Goal: Check status: Check status

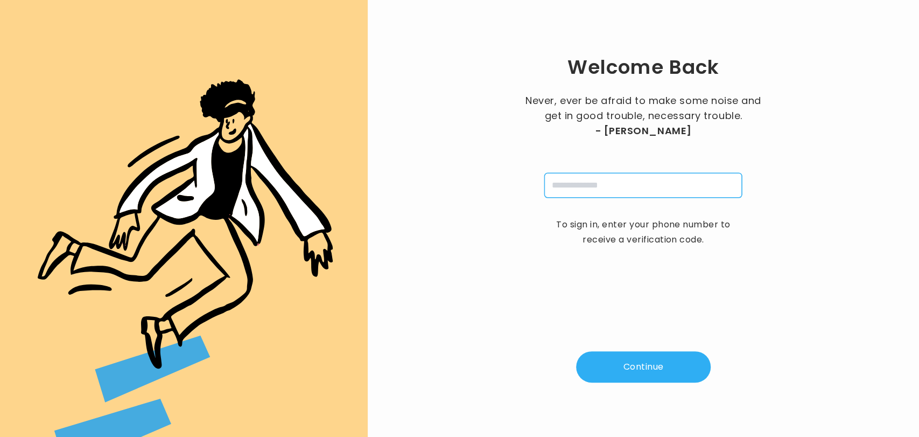
click at [642, 181] on input "tel" at bounding box center [643, 185] width 198 height 25
type input "**********"
click at [622, 367] on button "Continue" at bounding box center [643, 366] width 135 height 31
type input "*"
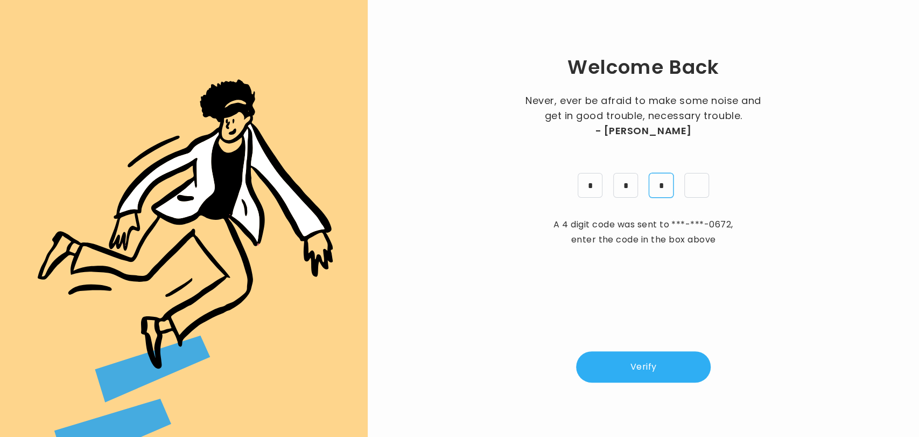
type input "*"
click at [621, 387] on div "Welcome Back Never, ever be afraid to make some noise and get in good trouble, …" at bounding box center [643, 218] width 517 height 402
click at [624, 375] on button "Verify" at bounding box center [643, 366] width 135 height 31
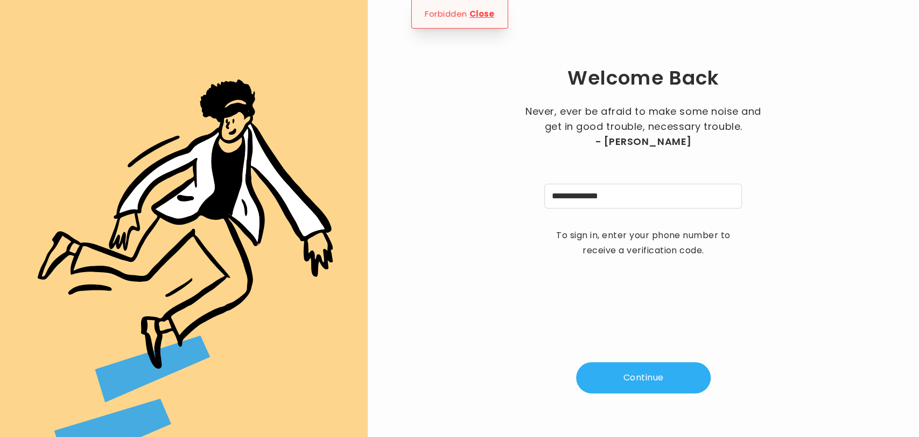
click at [637, 366] on button "Continue" at bounding box center [643, 377] width 135 height 31
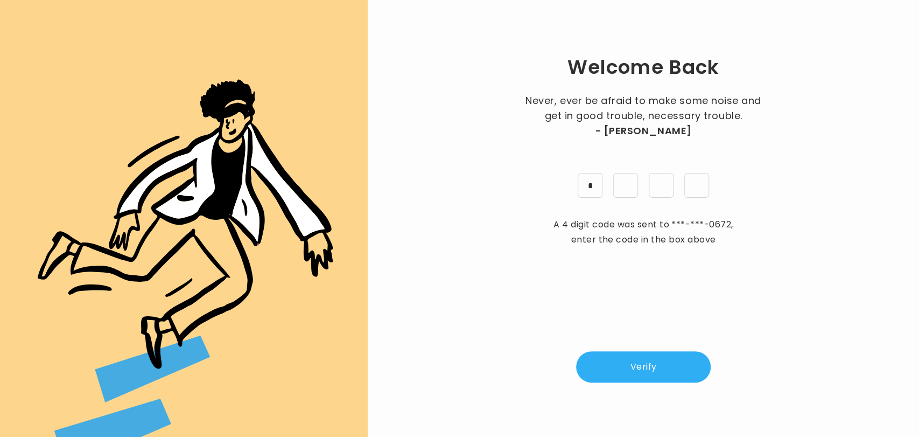
type input "*"
click at [644, 365] on button "Verify" at bounding box center [643, 366] width 135 height 31
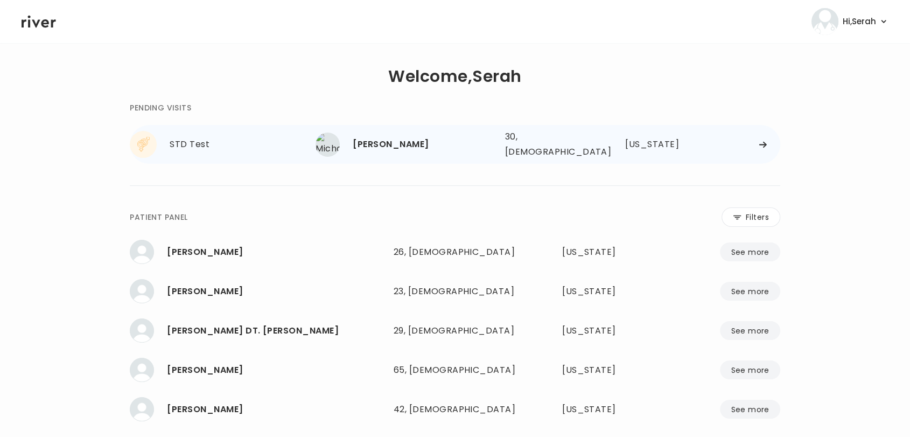
click at [409, 153] on div "Michael Speid 30, Male See more 30, Male Florida" at bounding box center [548, 144] width 465 height 34
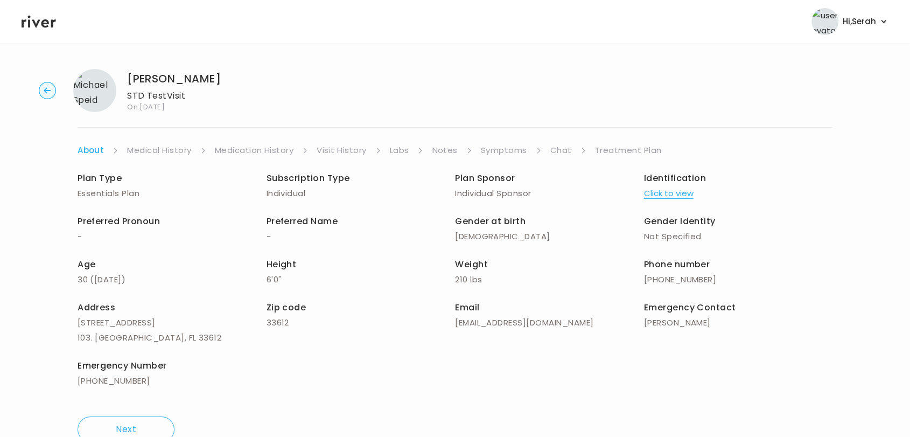
click at [401, 144] on link "Labs" at bounding box center [399, 150] width 19 height 15
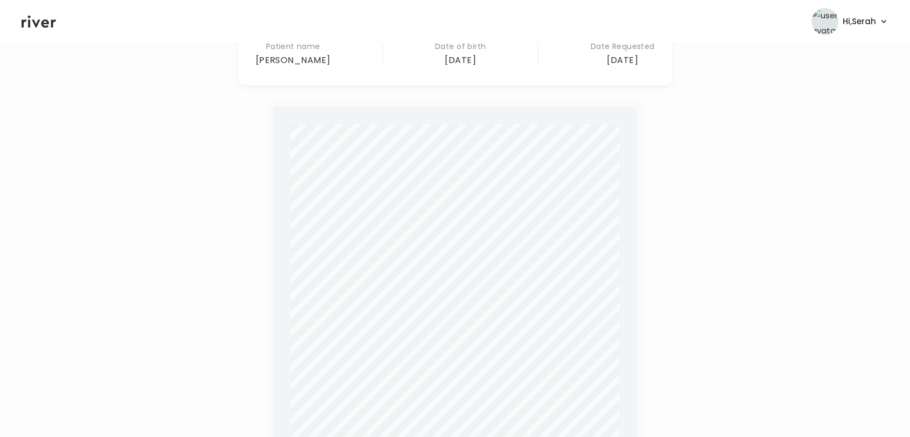
scroll to position [319, 0]
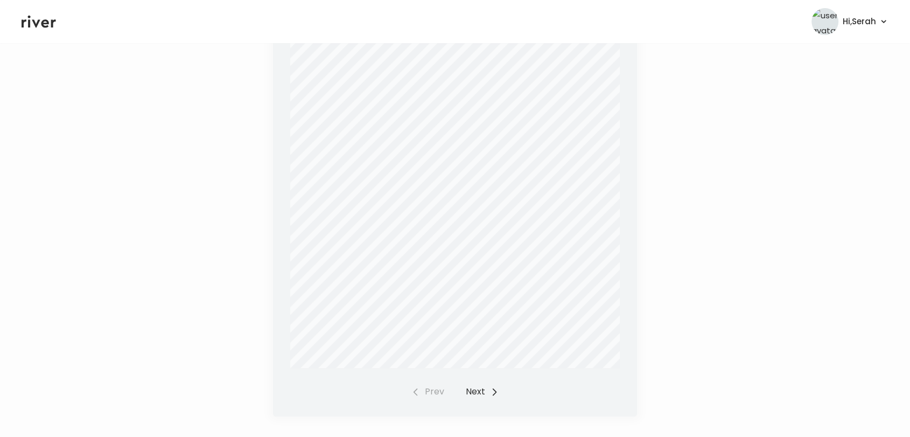
click at [476, 390] on button "Next" at bounding box center [482, 391] width 33 height 15
click at [476, 390] on div "Prev Next" at bounding box center [454, 391] width 87 height 15
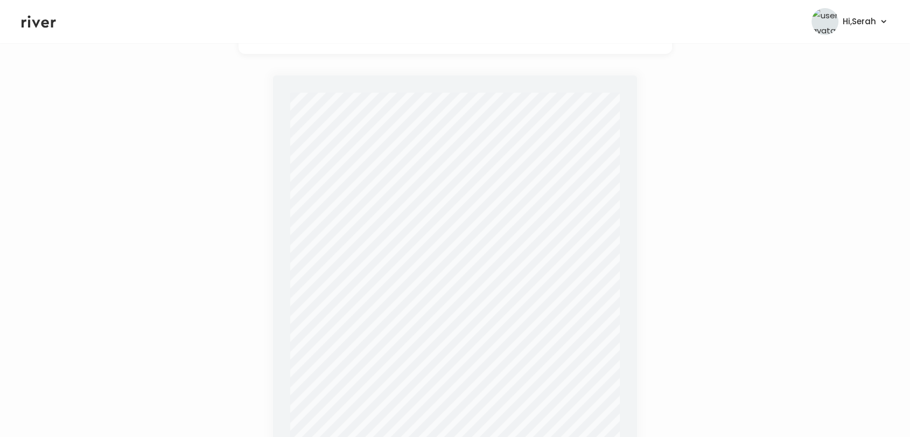
scroll to position [0, 0]
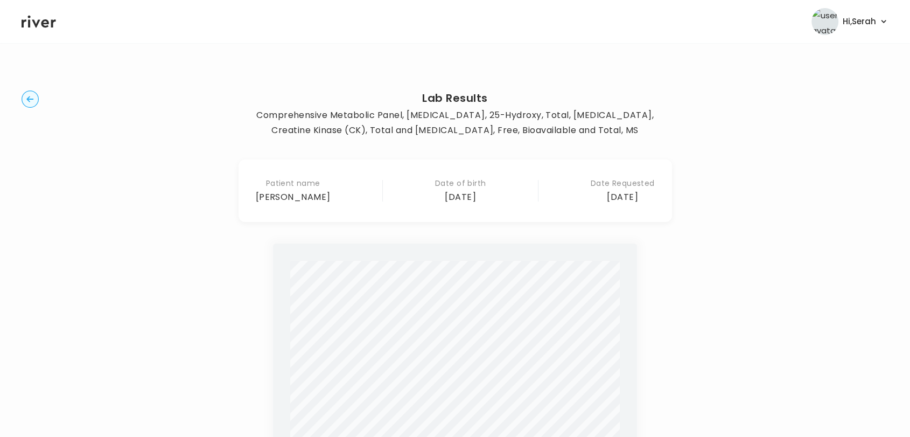
click at [34, 19] on icon at bounding box center [39, 22] width 34 height 12
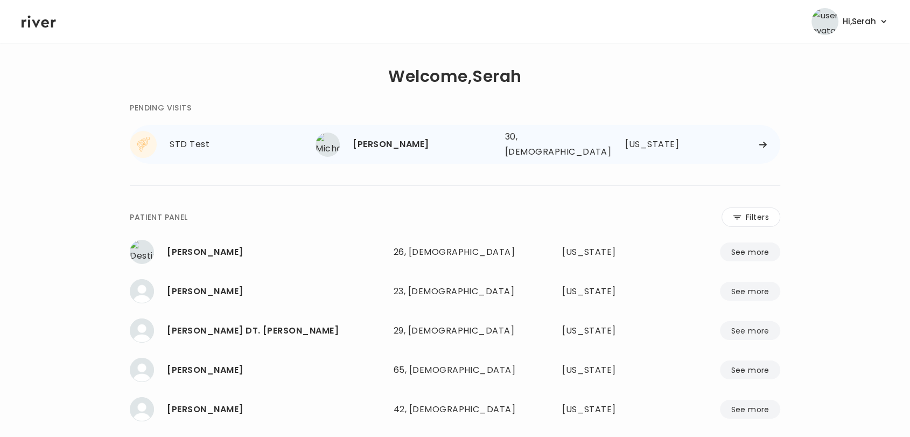
click at [386, 146] on div "Michael Speid" at bounding box center [424, 144] width 143 height 15
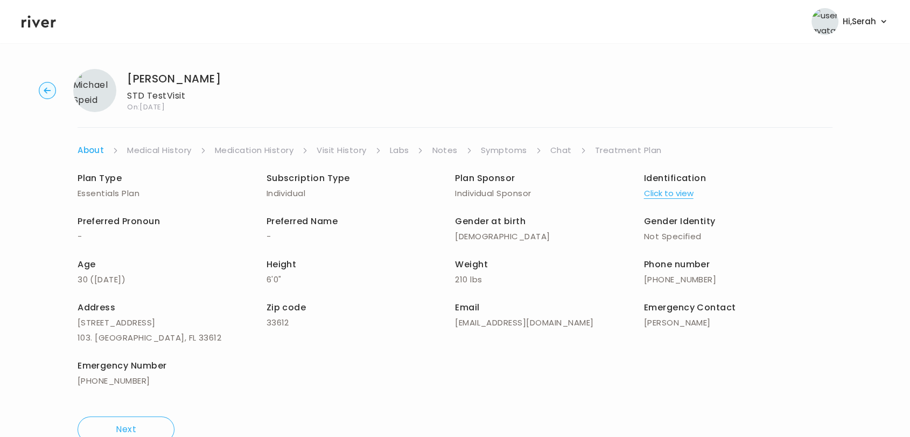
click at [409, 146] on link "Labs" at bounding box center [399, 150] width 19 height 15
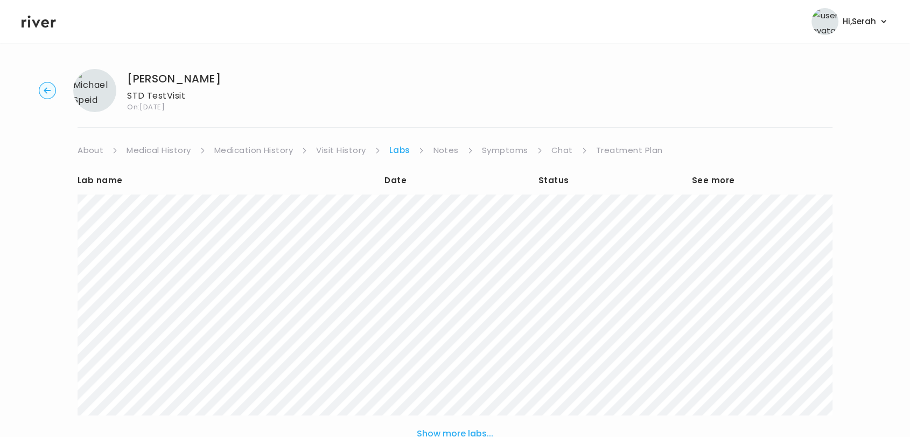
click at [560, 149] on link "Chat" at bounding box center [562, 150] width 22 height 15
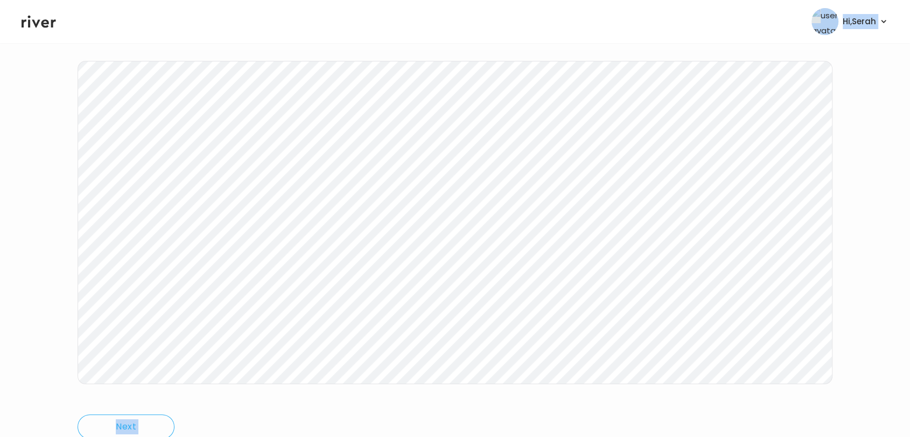
copy div "Hi, Serah Profile Logout Michael Speid STD Test Visit On: 08 Sep 2025 About Med…"
click at [33, 17] on icon at bounding box center [39, 21] width 34 height 16
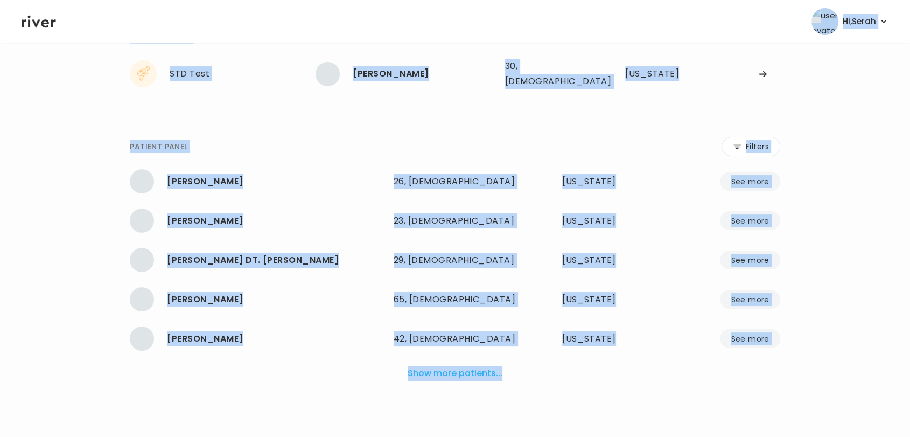
scroll to position [65, 0]
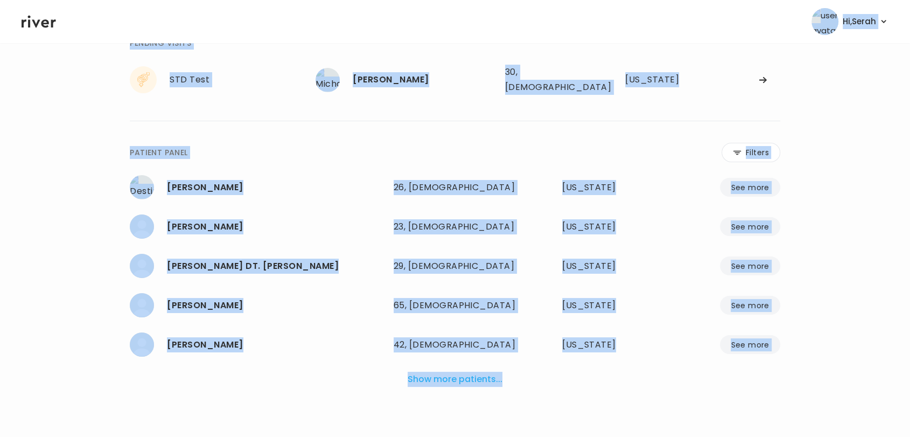
click at [394, 128] on div "**********" at bounding box center [455, 222] width 651 height 406
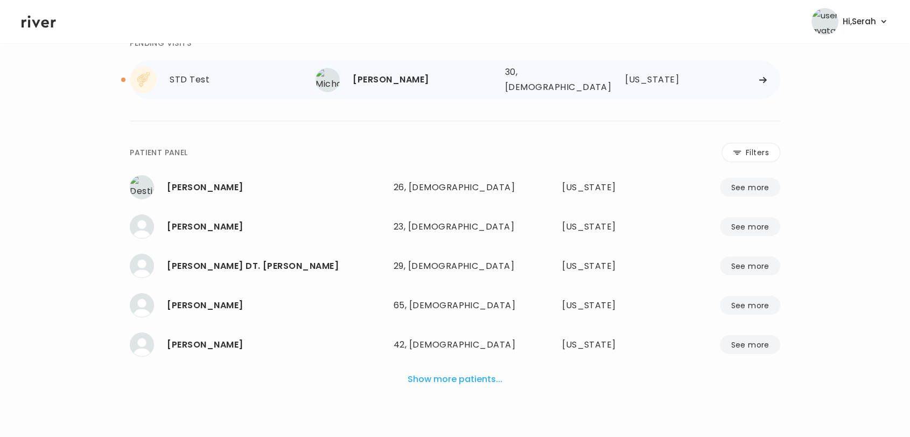
click at [478, 68] on div "Michael Speid 30, Male See more" at bounding box center [406, 80] width 180 height 24
click at [465, 74] on div "[PERSON_NAME]" at bounding box center [424, 79] width 143 height 15
click at [396, 74] on div "[PERSON_NAME]" at bounding box center [424, 79] width 143 height 15
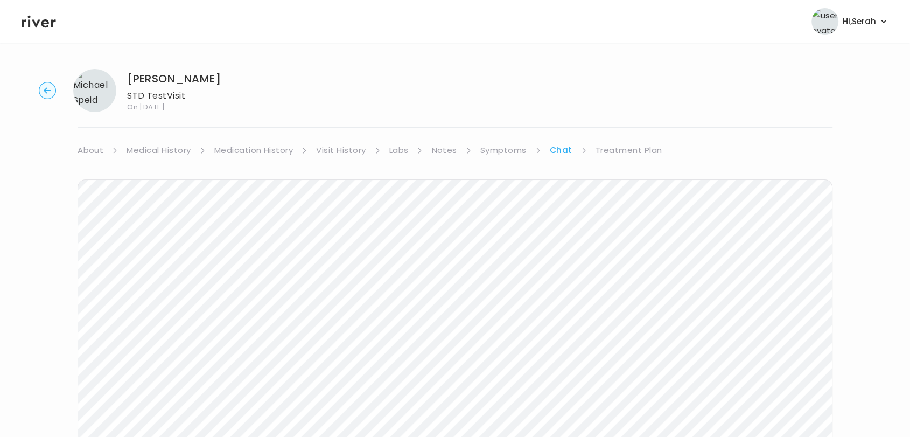
click at [45, 14] on icon at bounding box center [39, 21] width 34 height 16
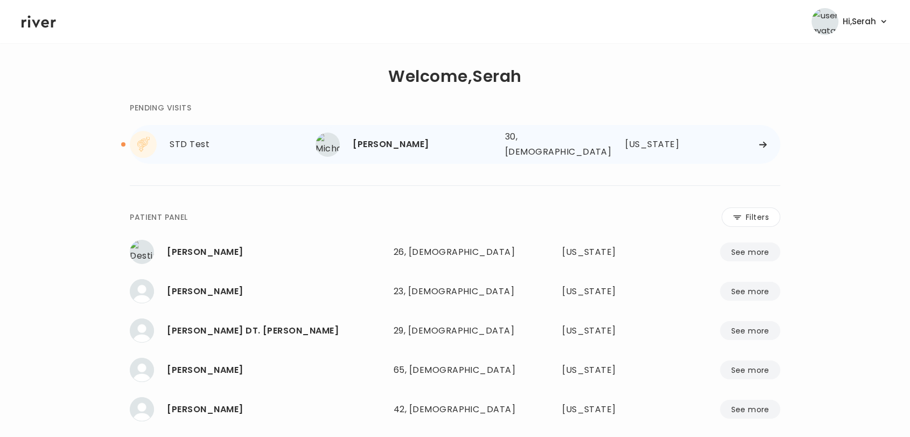
click at [444, 143] on div "[PERSON_NAME]" at bounding box center [424, 144] width 143 height 15
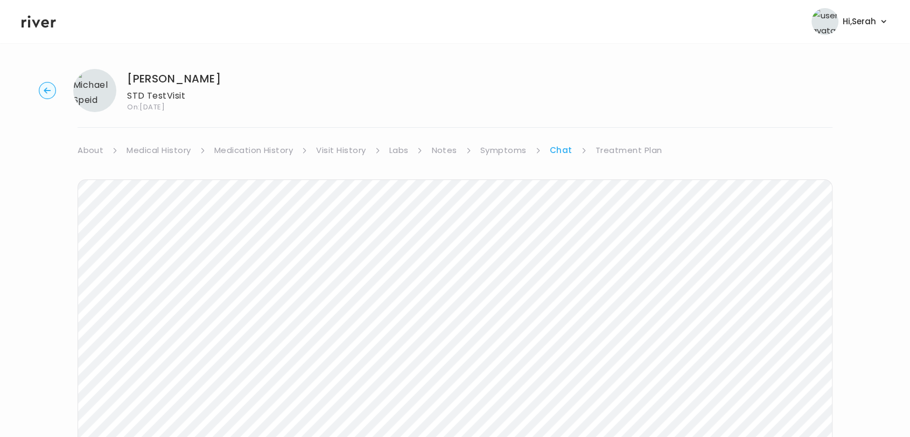
click at [625, 152] on link "Treatment Plan" at bounding box center [629, 150] width 67 height 15
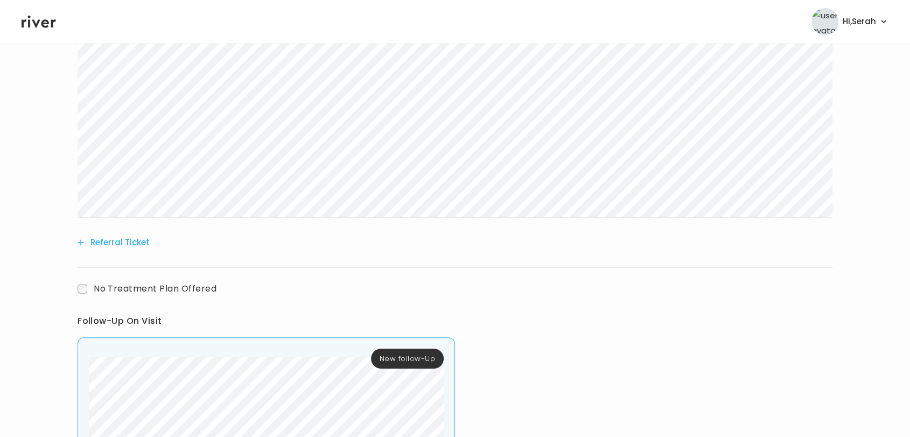
scroll to position [411, 0]
click at [39, 16] on icon at bounding box center [39, 21] width 34 height 16
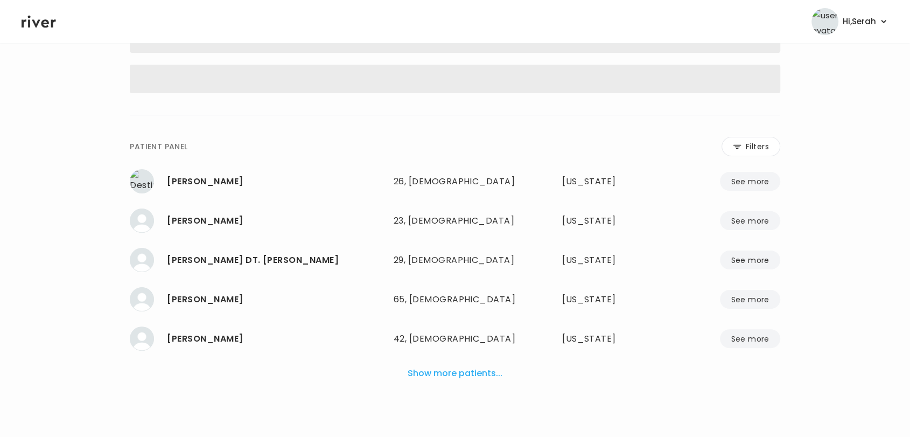
scroll to position [65, 0]
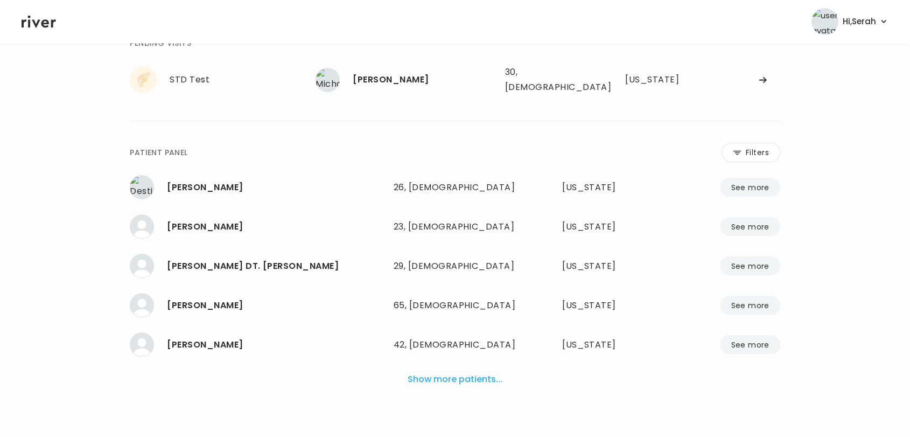
click at [39, 16] on icon at bounding box center [39, 21] width 34 height 16
